Goal: Information Seeking & Learning: Learn about a topic

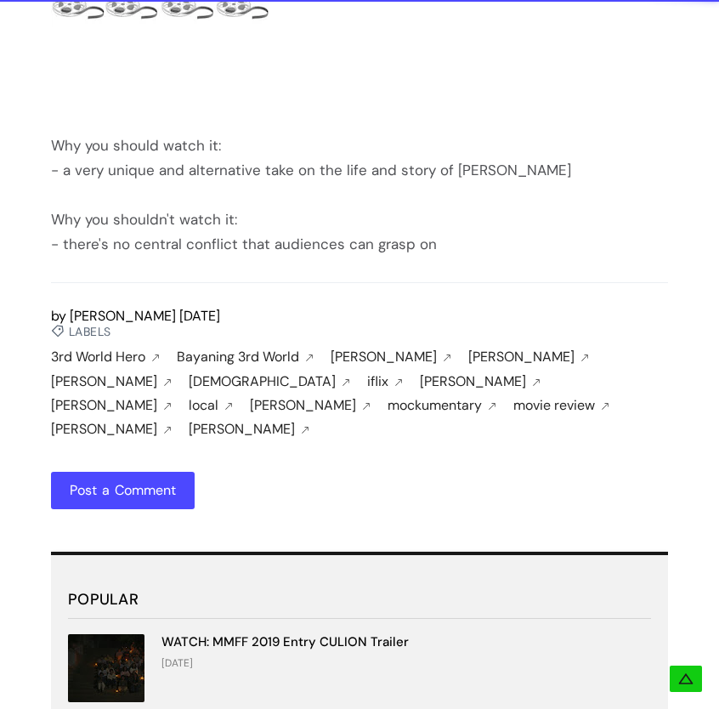
scroll to position [2432, 0]
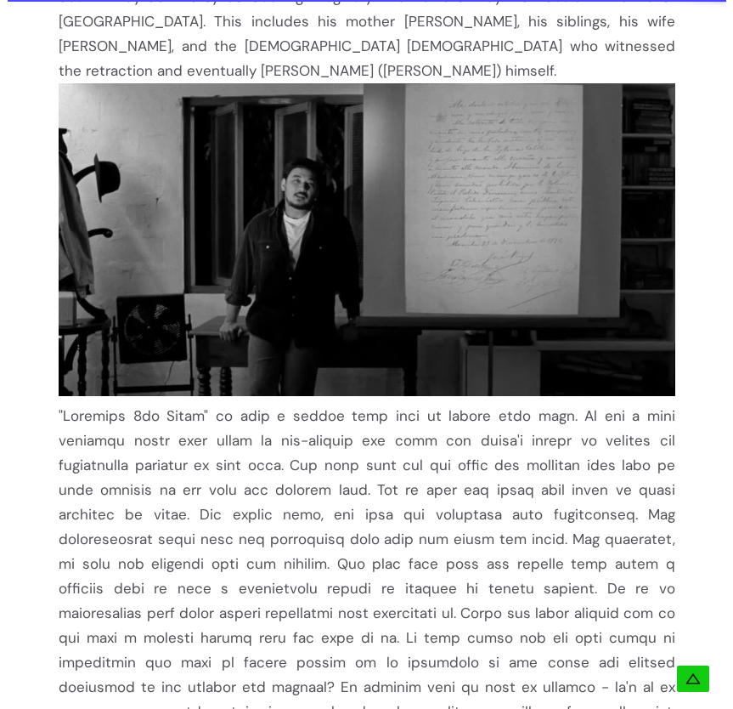
scroll to position [0, 0]
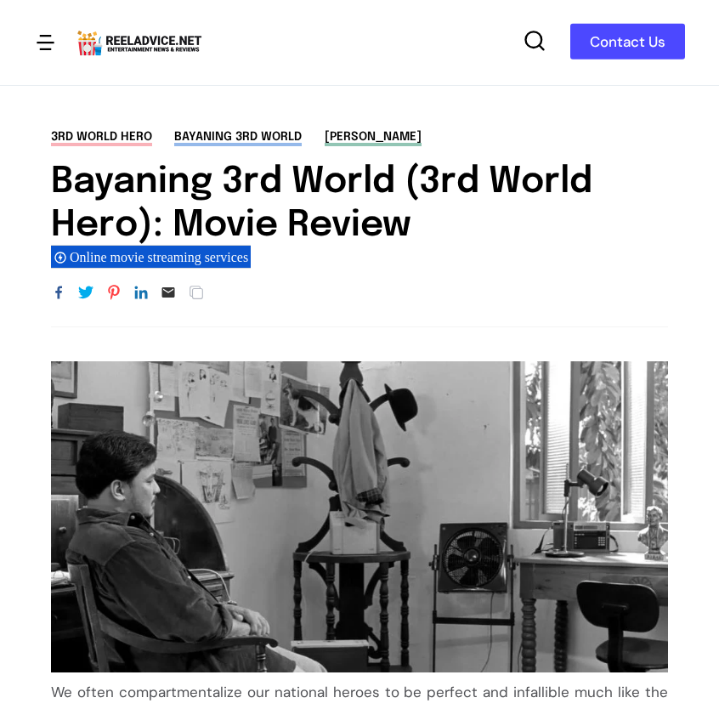
drag, startPoint x: 54, startPoint y: 170, endPoint x: 515, endPoint y: 217, distance: 463.8
click at [515, 217] on div "3rd World Hero Bayaning 3rd World [PERSON_NAME] Bayaning 3rd World (3rd World H…" at bounding box center [359, 227] width 719 height 199
click at [444, 218] on h1 "Bayaning 3rd World (3rd World Hero): Movie Review" at bounding box center [359, 204] width 617 height 86
drag, startPoint x: 446, startPoint y: 222, endPoint x: 53, endPoint y: 186, distance: 395.1
click at [53, 186] on h1 "Bayaning 3rd World (3rd World Hero): Movie Review" at bounding box center [359, 204] width 617 height 86
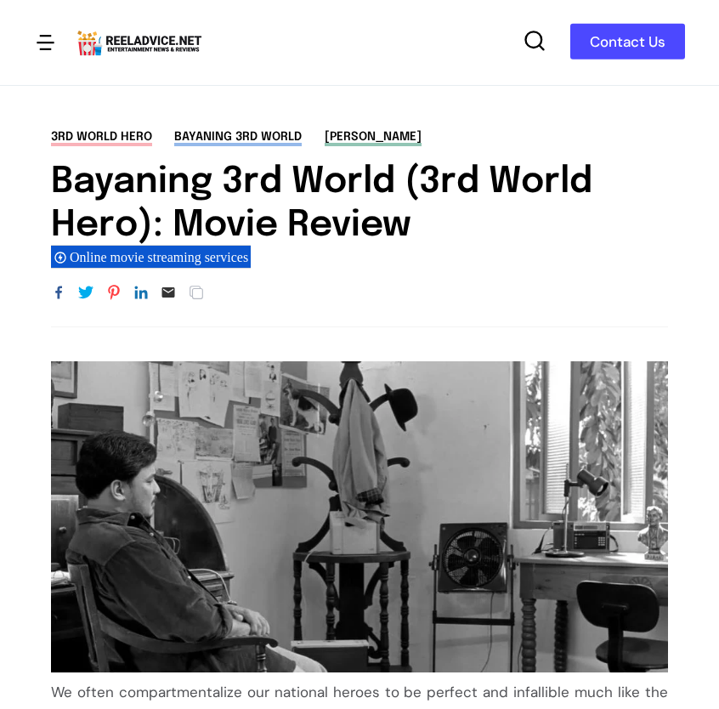
copy h1 "Bayaning 3rd World (3rd World Hero): Movie Review"
click at [705, 166] on div "3rd World Hero Bayaning 3rd World [PERSON_NAME] Bayaning 3rd World (3rd World H…" at bounding box center [359, 227] width 719 height 199
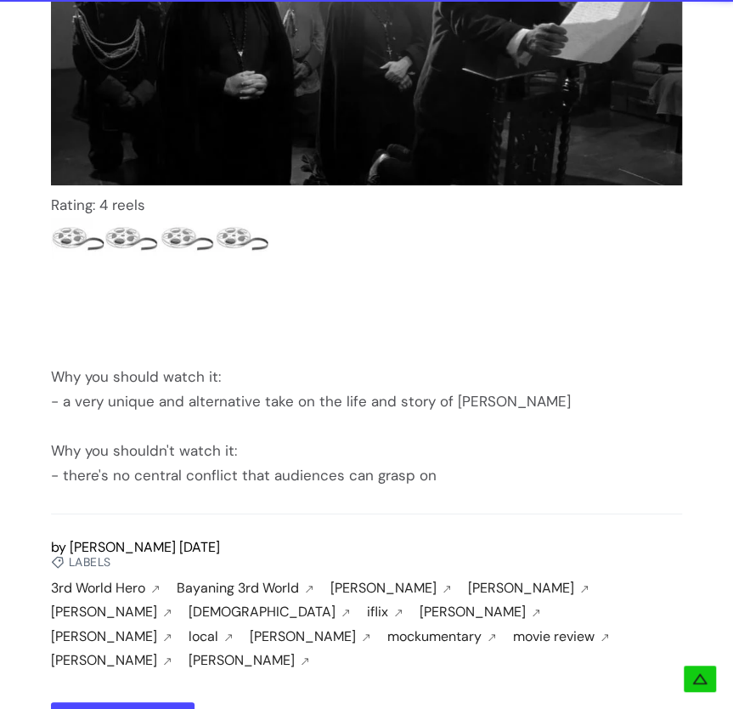
scroll to position [2210, 0]
